Goal: Task Accomplishment & Management: Manage account settings

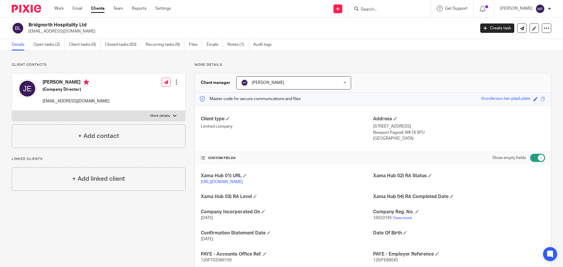
click at [35, 12] on img at bounding box center [26, 9] width 29 height 8
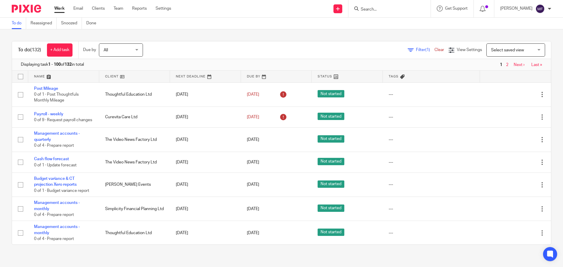
click at [392, 10] on input "Search" at bounding box center [386, 9] width 53 height 5
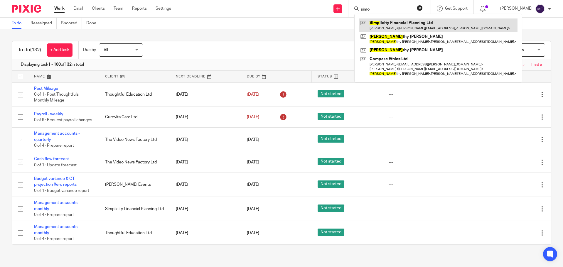
type input "simo"
click at [394, 19] on link at bounding box center [438, 24] width 158 height 13
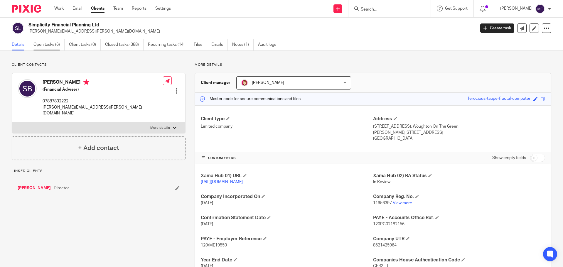
click at [49, 46] on link "Open tasks (6)" at bounding box center [48, 44] width 31 height 11
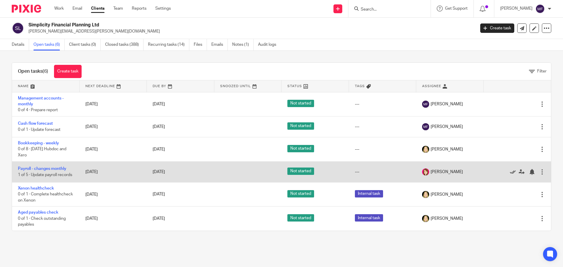
click at [509, 173] on icon at bounding box center [512, 172] width 6 height 6
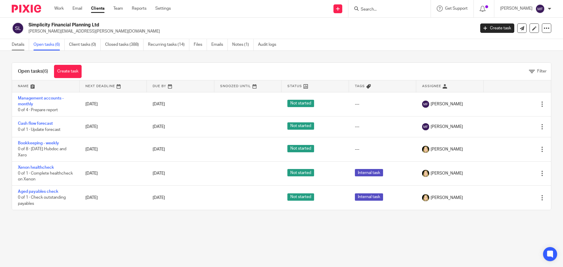
click at [19, 49] on link "Details" at bounding box center [20, 44] width 17 height 11
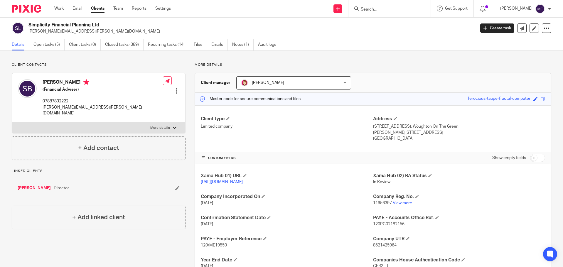
click at [18, 12] on img at bounding box center [26, 9] width 29 height 8
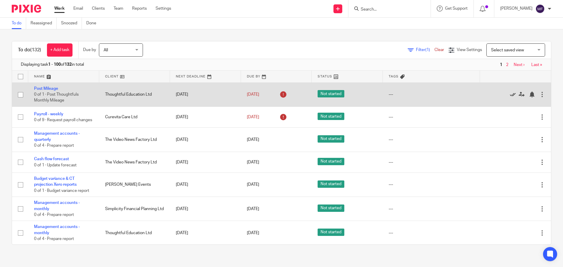
click at [509, 95] on icon at bounding box center [512, 95] width 6 height 6
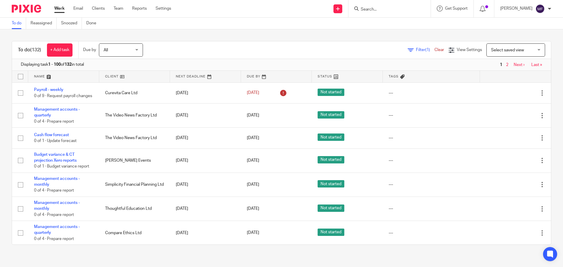
click at [398, 9] on input "Search" at bounding box center [386, 9] width 53 height 5
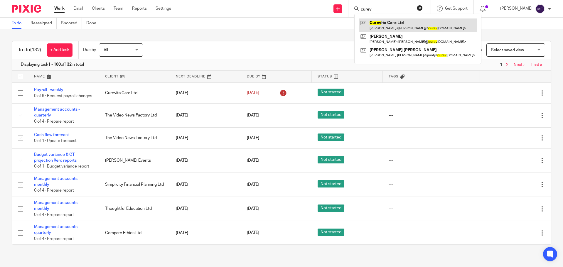
type input "curev"
click at [390, 26] on link at bounding box center [418, 24] width 118 height 13
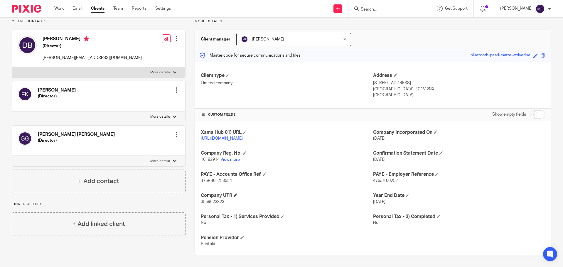
scroll to position [50, 0]
drag, startPoint x: 225, startPoint y: 199, endPoint x: 207, endPoint y: 201, distance: 17.7
click at [207, 201] on p "3559623323" at bounding box center [287, 201] width 172 height 6
drag, startPoint x: 218, startPoint y: 159, endPoint x: 199, endPoint y: 160, distance: 20.0
click at [199, 160] on div "Xama Hub 01) URL https://platform.xamatech.com/portal/crm/clients/ab2828e0-3b00…" at bounding box center [373, 187] width 356 height 135
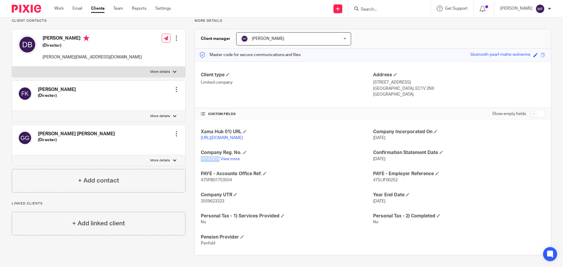
copy span "16182914"
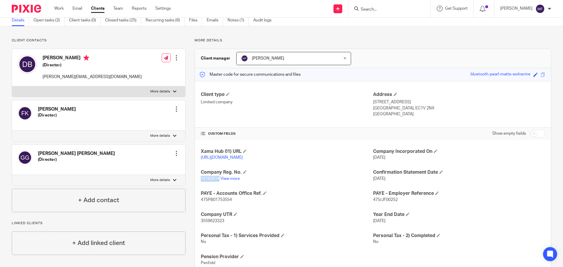
scroll to position [0, 0]
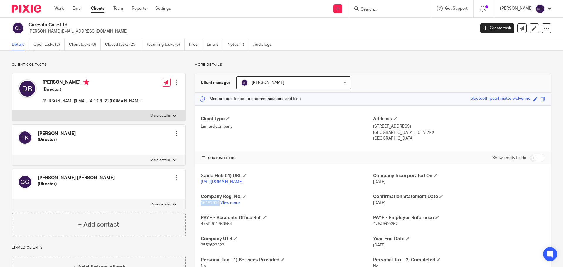
click at [51, 43] on link "Open tasks (2)" at bounding box center [48, 44] width 31 height 11
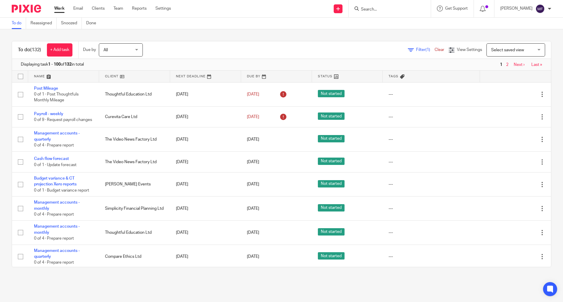
click at [373, 9] on input "Search" at bounding box center [386, 9] width 53 height 5
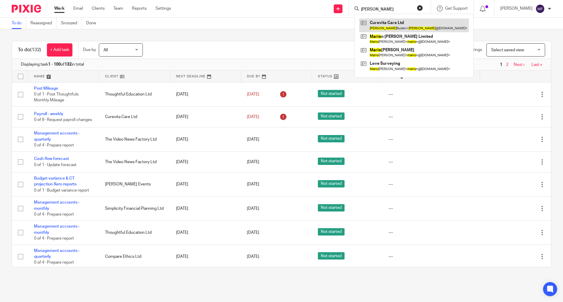
type input "[PERSON_NAME]"
click at [388, 30] on link at bounding box center [414, 24] width 110 height 13
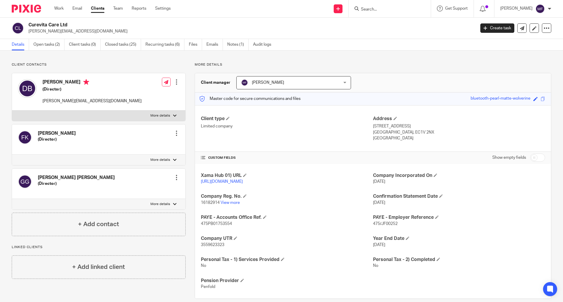
scroll to position [14, 0]
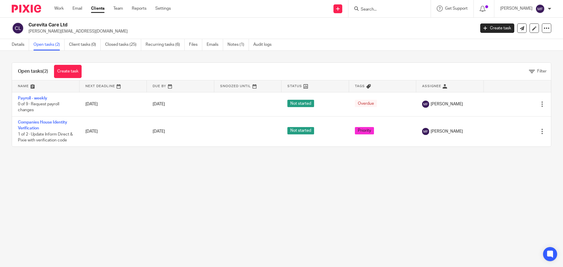
drag, startPoint x: 385, startPoint y: 11, endPoint x: 382, endPoint y: 12, distance: 3.4
click at [383, 12] on input "Search" at bounding box center [386, 9] width 53 height 5
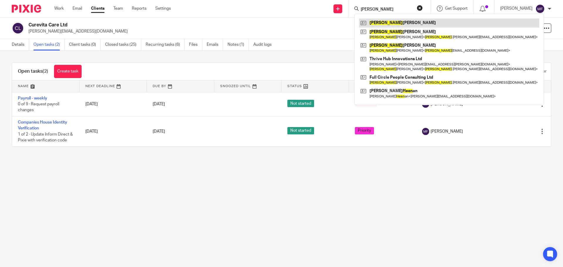
type input "helen"
click at [394, 23] on link at bounding box center [449, 22] width 180 height 9
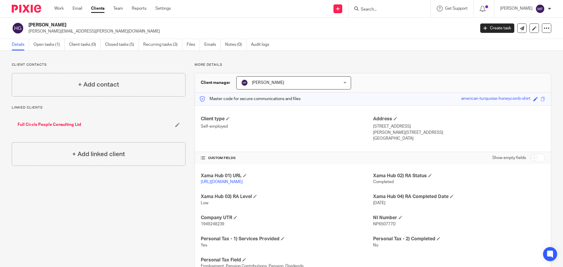
scroll to position [29, 0]
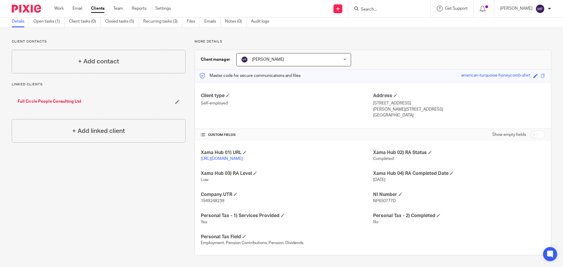
click at [533, 131] on input "checkbox" at bounding box center [537, 135] width 15 height 8
checkbox input "true"
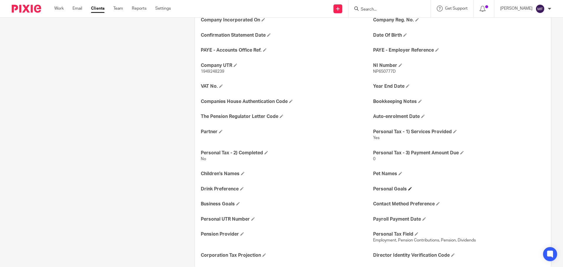
scroll to position [216, 0]
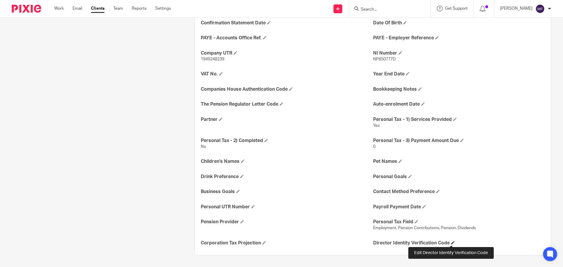
click at [451, 242] on span at bounding box center [453, 243] width 4 height 4
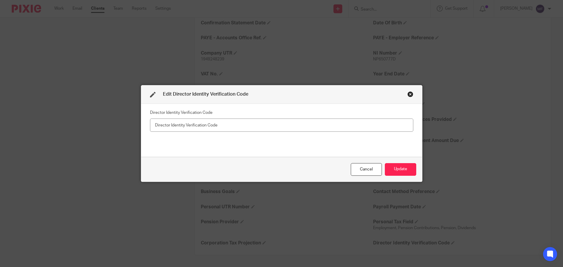
click at [161, 122] on input "text" at bounding box center [281, 124] width 263 height 13
type input "XP2-RQ34-2223"
click at [398, 171] on button "Update" at bounding box center [399, 169] width 31 height 13
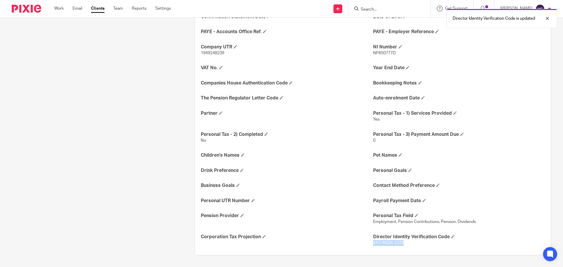
drag, startPoint x: 402, startPoint y: 248, endPoint x: 370, endPoint y: 250, distance: 32.0
click at [373, 246] on p "XP2-RQ34-2223" at bounding box center [459, 243] width 172 height 6
copy span "XP2-RQ34-2223"
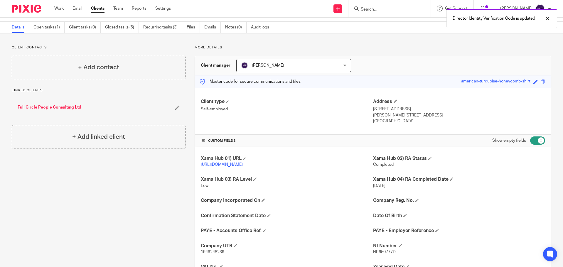
scroll to position [0, 0]
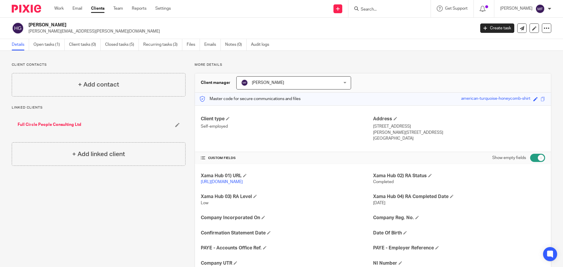
click at [369, 10] on input "Search" at bounding box center [386, 9] width 53 height 5
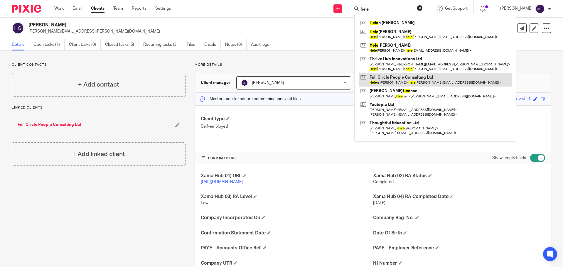
type input "hele"
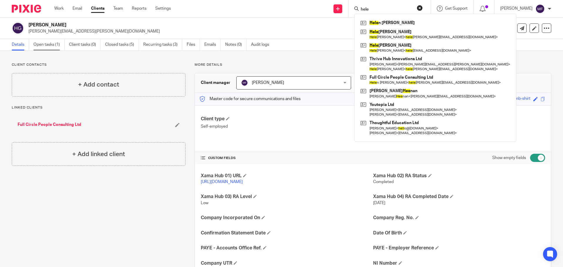
click at [44, 42] on link "Open tasks (1)" at bounding box center [48, 44] width 31 height 11
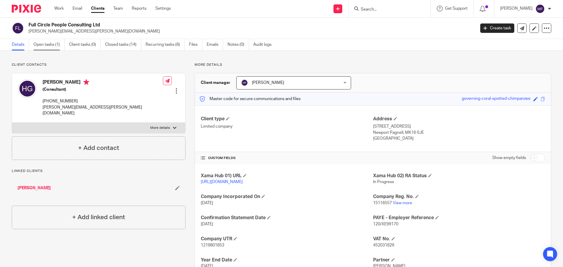
click at [49, 43] on link "Open tasks (1)" at bounding box center [48, 44] width 31 height 11
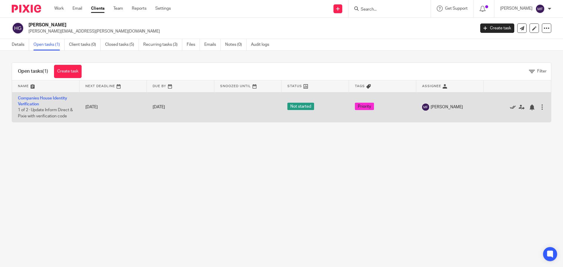
click at [509, 106] on icon at bounding box center [512, 107] width 6 height 6
click at [509, 107] on icon at bounding box center [512, 107] width 6 height 6
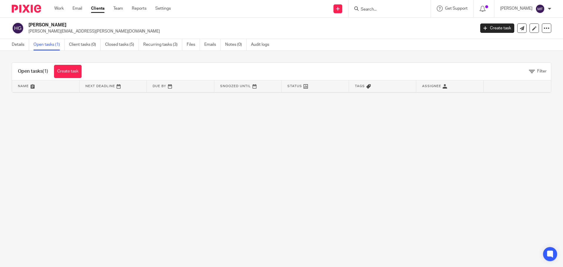
click at [33, 7] on img at bounding box center [26, 9] width 29 height 8
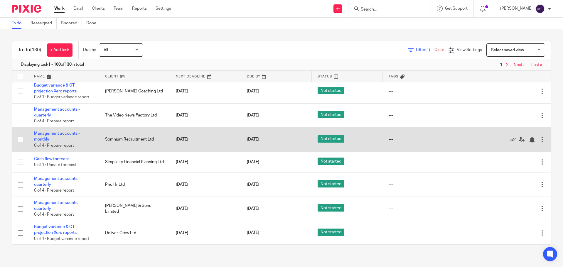
scroll to position [176, 0]
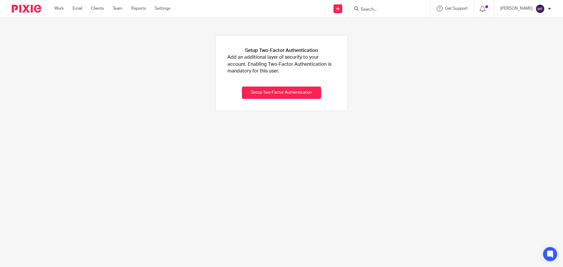
click at [395, 7] on input "Search" at bounding box center [386, 9] width 53 height 5
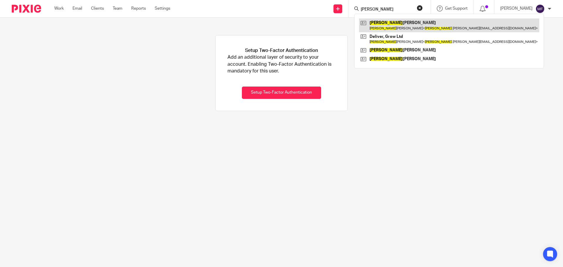
type input "[PERSON_NAME]"
click at [397, 25] on link at bounding box center [449, 24] width 180 height 13
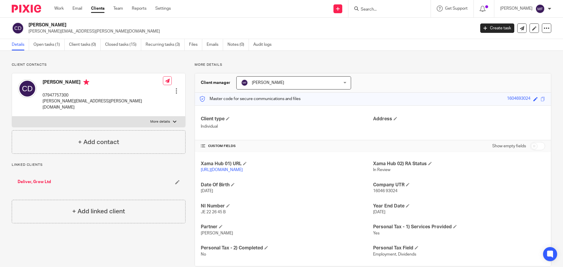
click at [530, 147] on input "checkbox" at bounding box center [537, 146] width 15 height 8
checkbox input "true"
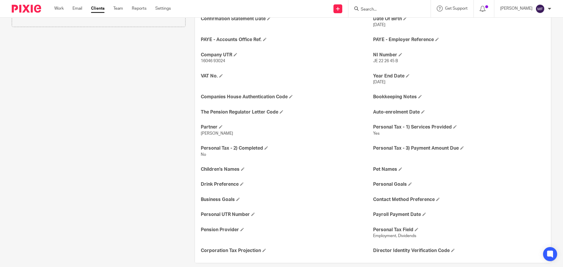
scroll to position [204, 0]
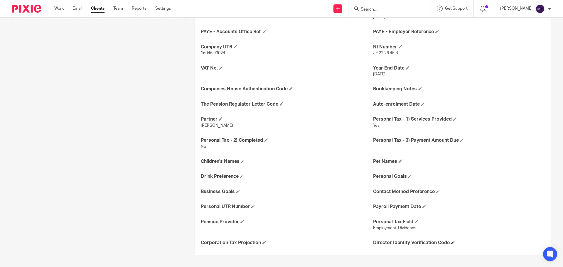
click at [451, 242] on span at bounding box center [453, 242] width 4 height 4
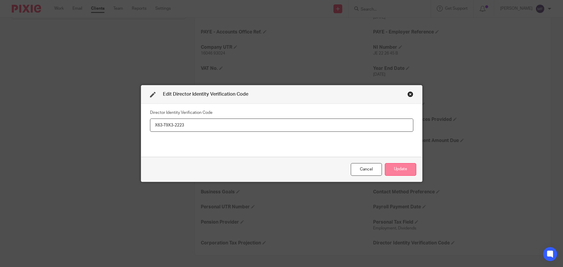
type input "X63-T9X3-2223"
click at [394, 170] on button "Update" at bounding box center [399, 169] width 31 height 13
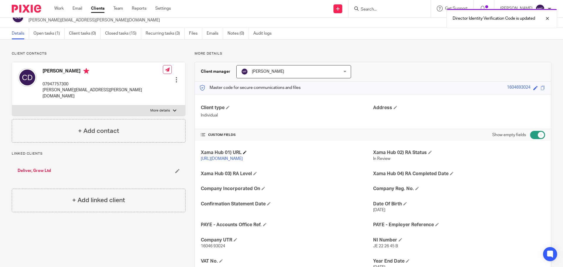
scroll to position [0, 0]
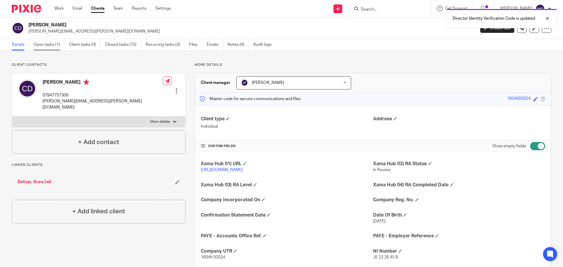
click at [51, 45] on link "Open tasks (1)" at bounding box center [48, 44] width 31 height 11
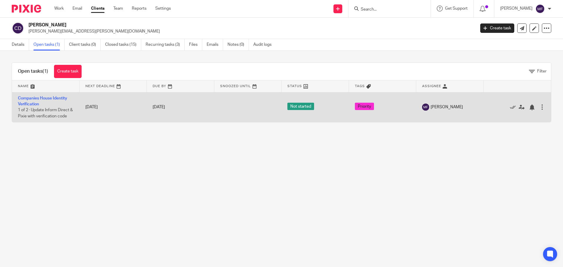
click at [500, 106] on div at bounding box center [514, 107] width 50 height 6
click at [509, 106] on icon at bounding box center [512, 107] width 6 height 6
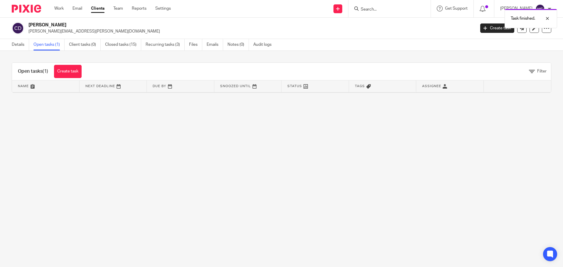
click at [392, 11] on div "Task finished." at bounding box center [418, 17] width 275 height 22
click at [548, 18] on div at bounding box center [543, 18] width 16 height 7
click at [377, 8] on input "Search" at bounding box center [386, 9] width 53 height 5
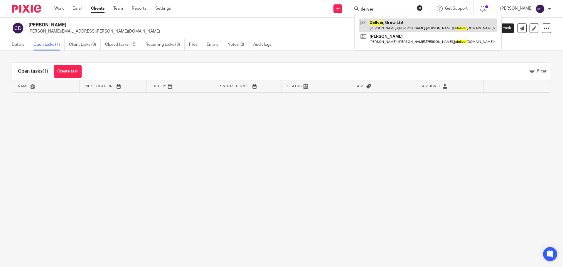
type input "deliver"
click at [416, 26] on link at bounding box center [428, 24] width 138 height 13
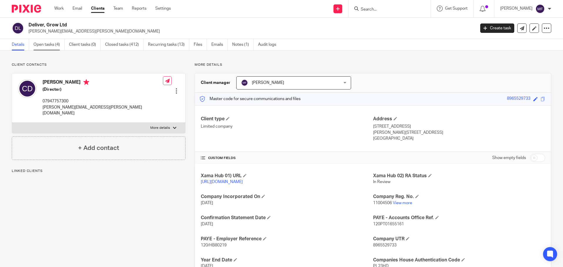
click at [50, 48] on link "Open tasks (4)" at bounding box center [48, 44] width 31 height 11
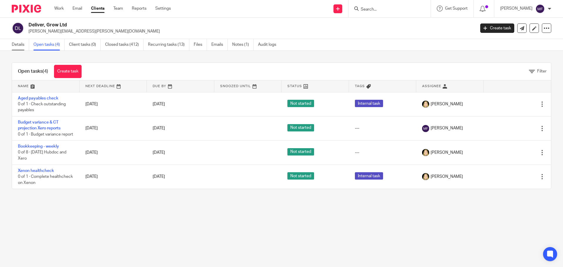
click at [13, 43] on link "Details" at bounding box center [20, 44] width 17 height 11
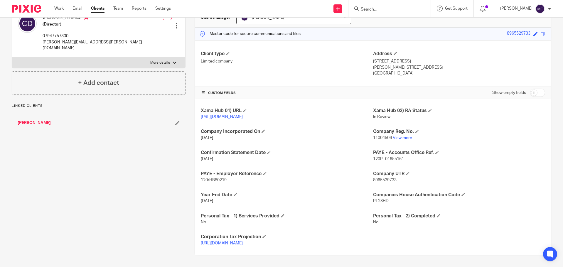
scroll to position [71, 0]
click at [531, 89] on input "checkbox" at bounding box center [537, 93] width 15 height 8
checkbox input "true"
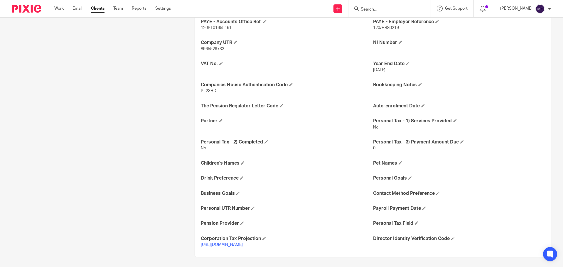
scroll to position [240, 0]
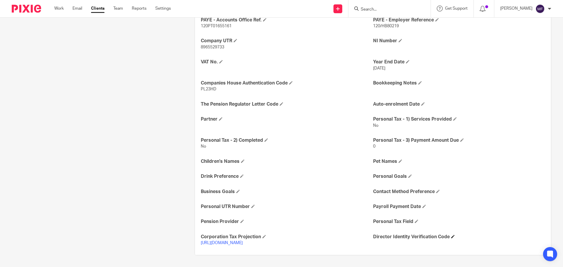
click at [452, 237] on span at bounding box center [453, 237] width 4 height 4
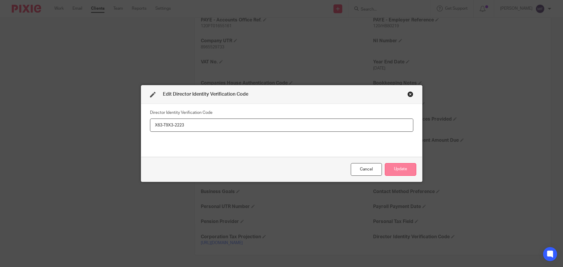
type input "X63-T9X3-2223"
click at [392, 168] on button "Update" at bounding box center [399, 169] width 31 height 13
